Goal: Task Accomplishment & Management: Manage account settings

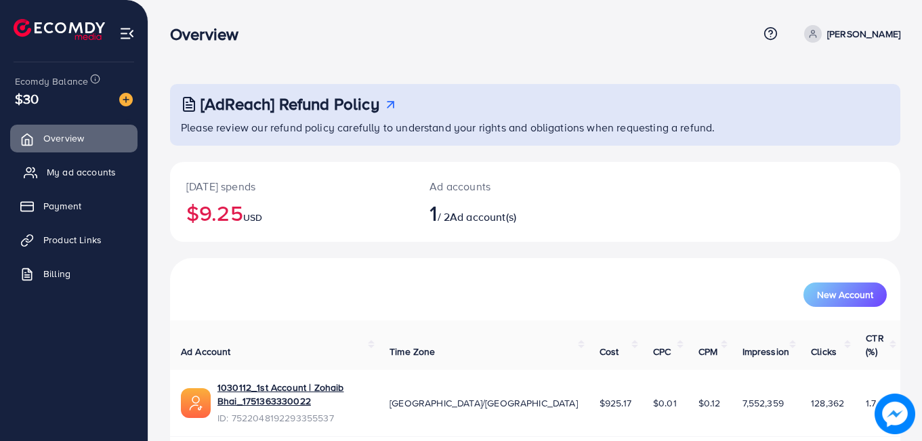
click at [89, 171] on span "My ad accounts" at bounding box center [81, 172] width 69 height 14
